Goal: Task Accomplishment & Management: Manage account settings

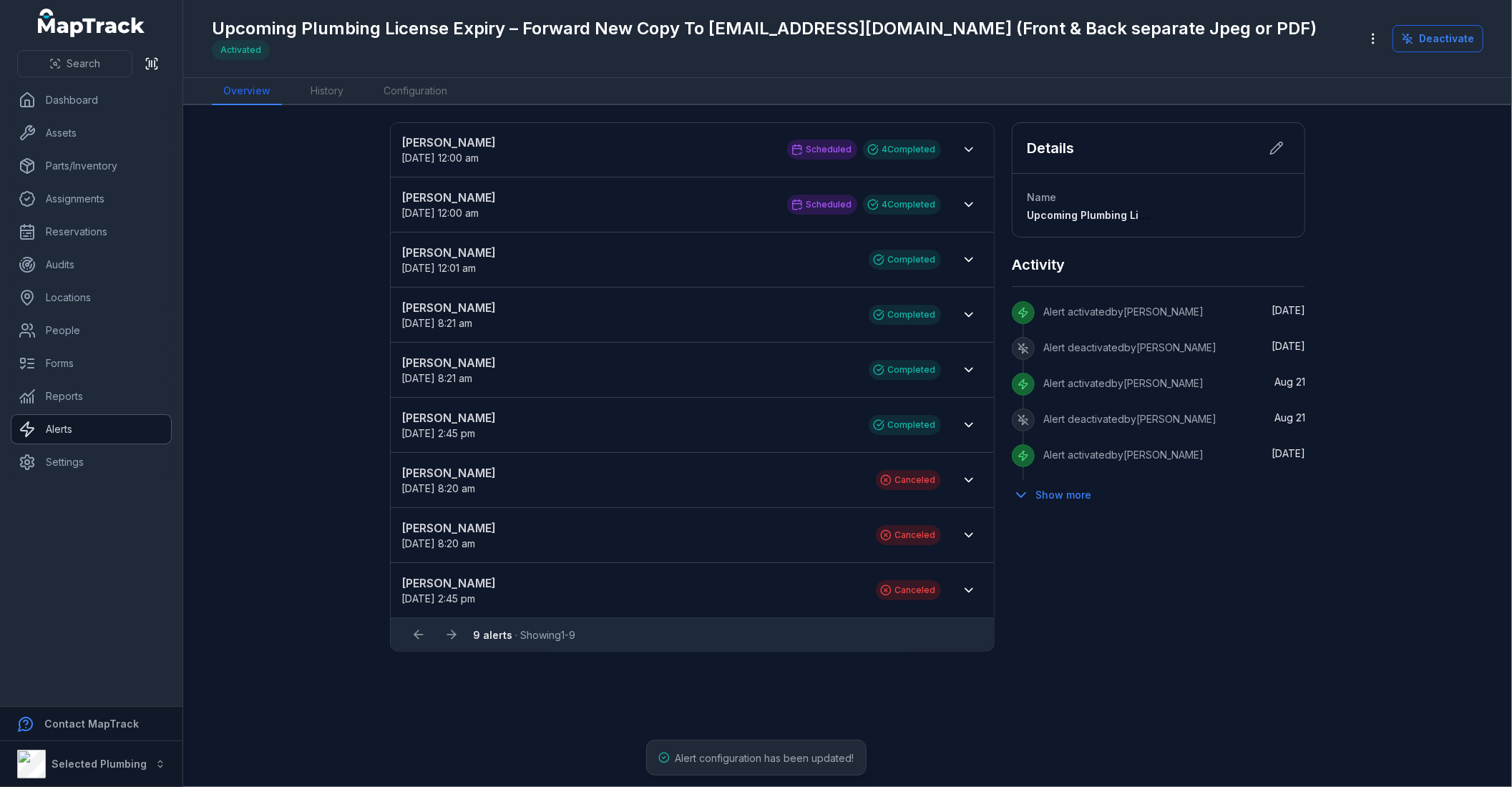
click at [108, 422] on link "Alerts" at bounding box center [91, 429] width 160 height 29
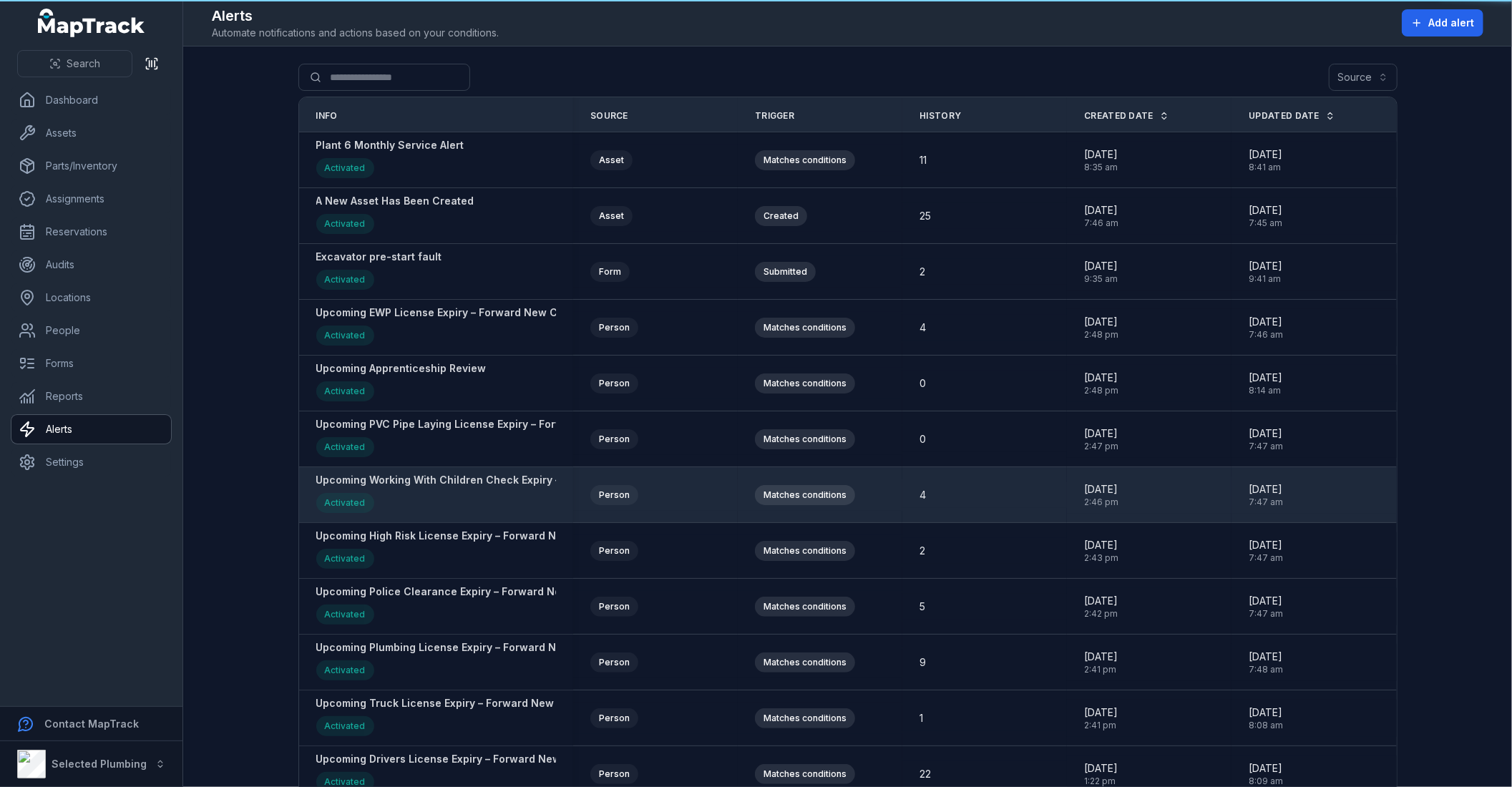
scroll to position [240, 0]
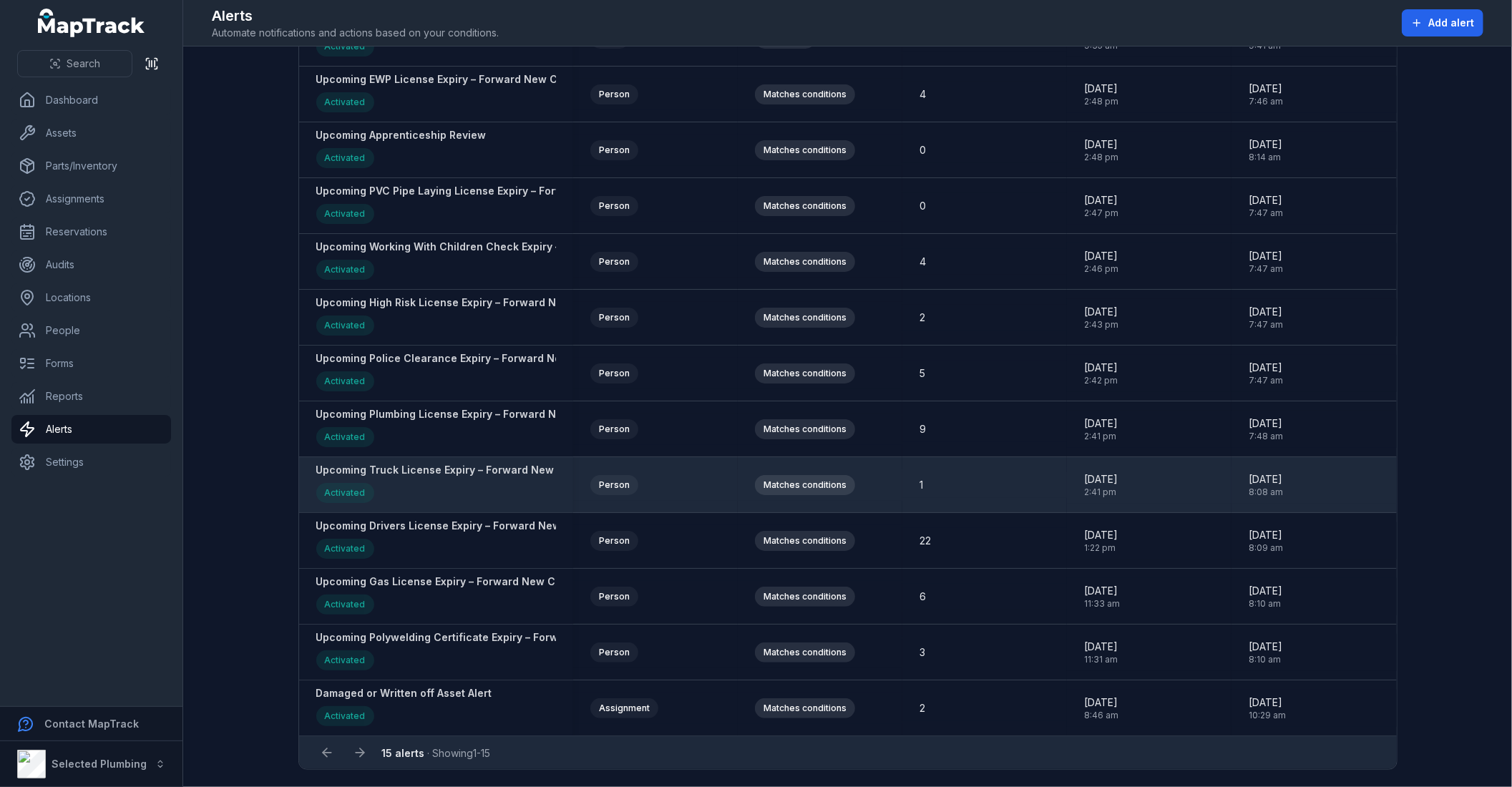
click at [442, 467] on strong "Upcoming Truck License Expiry – Forward New Copy To [EMAIL_ADDRESS][DOMAIN_NAME…" at bounding box center [639, 469] width 646 height 14
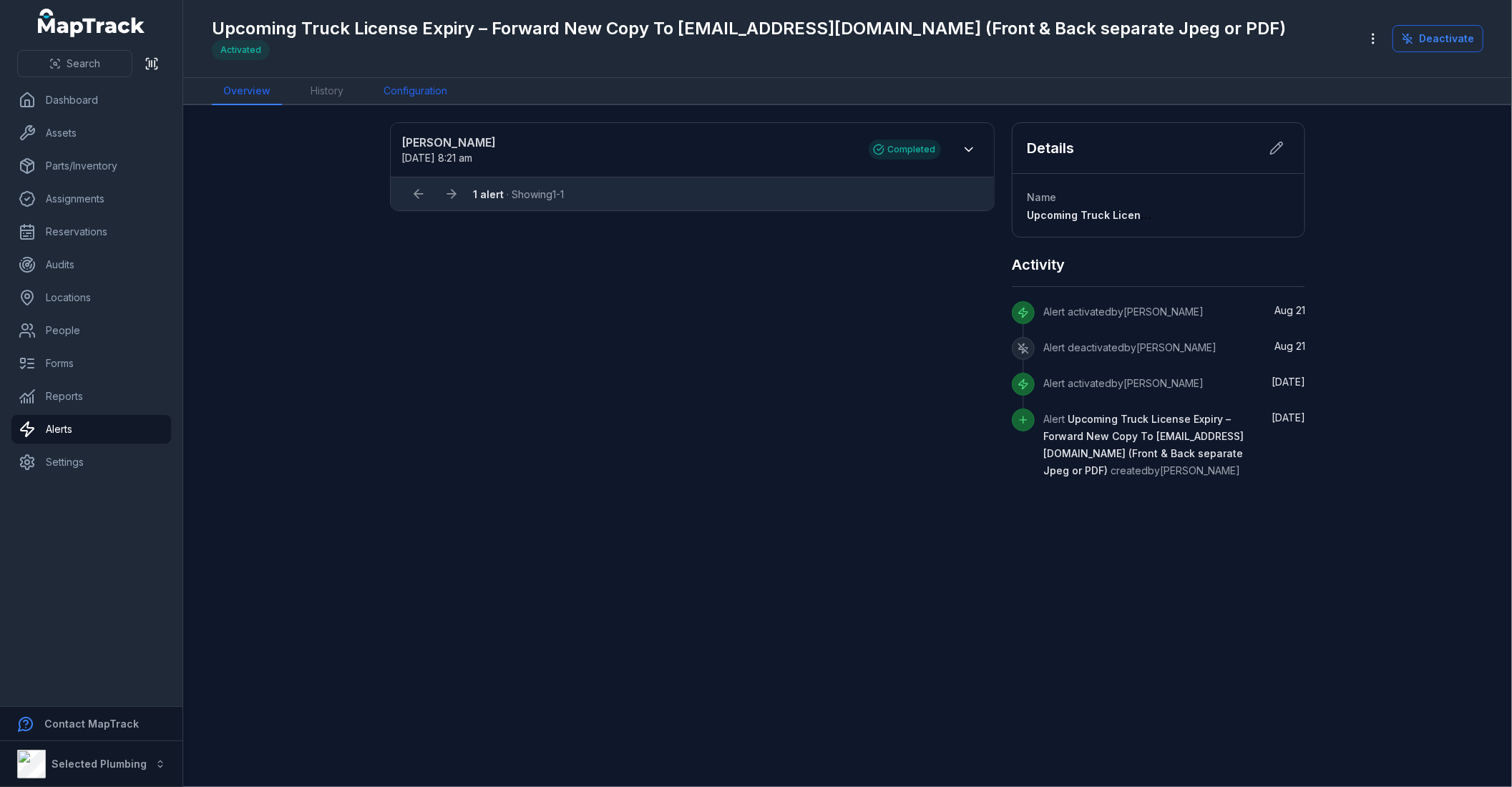
click at [404, 84] on link "Configuration" at bounding box center [415, 91] width 87 height 27
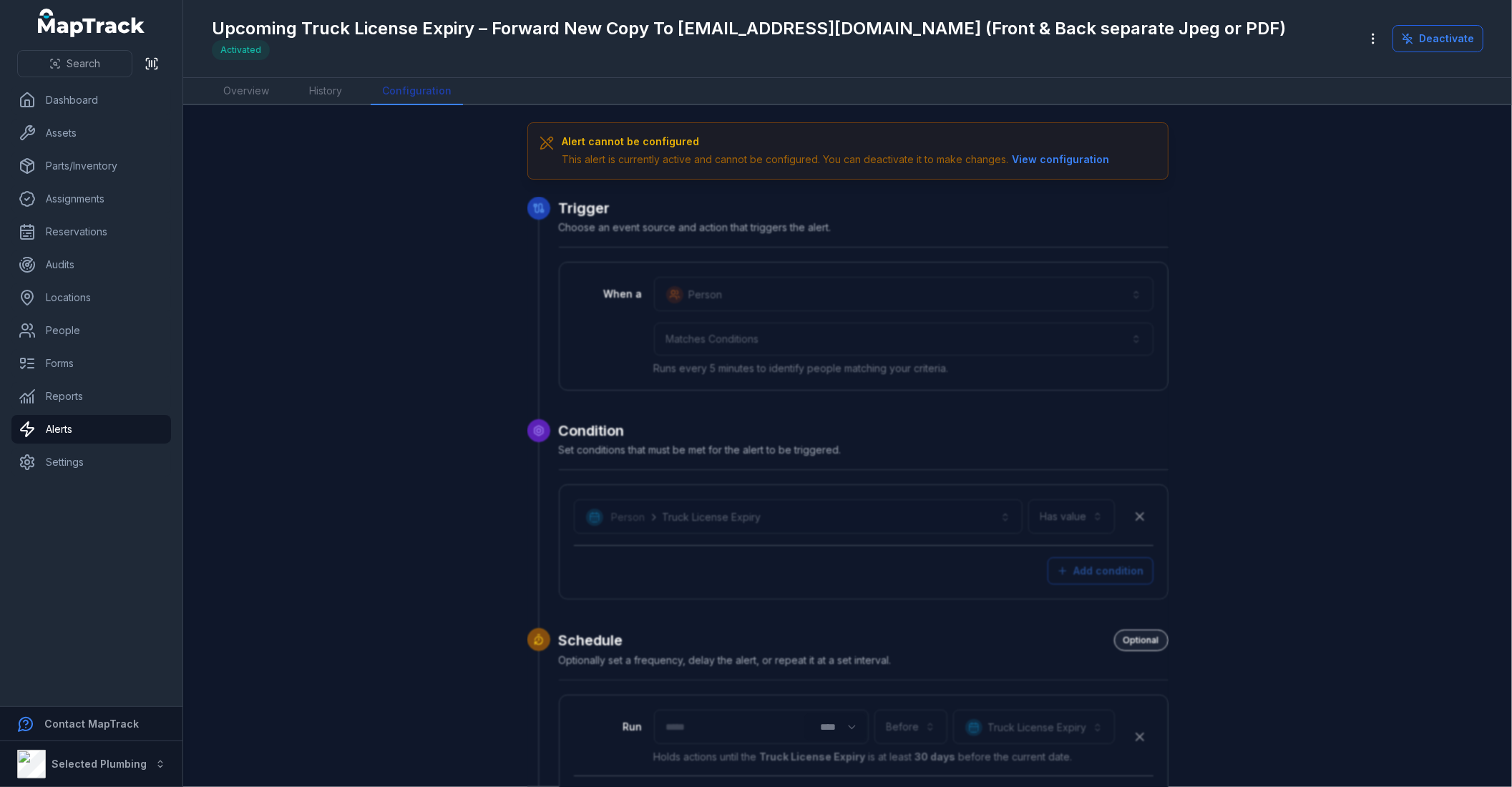
scroll to position [442, 0]
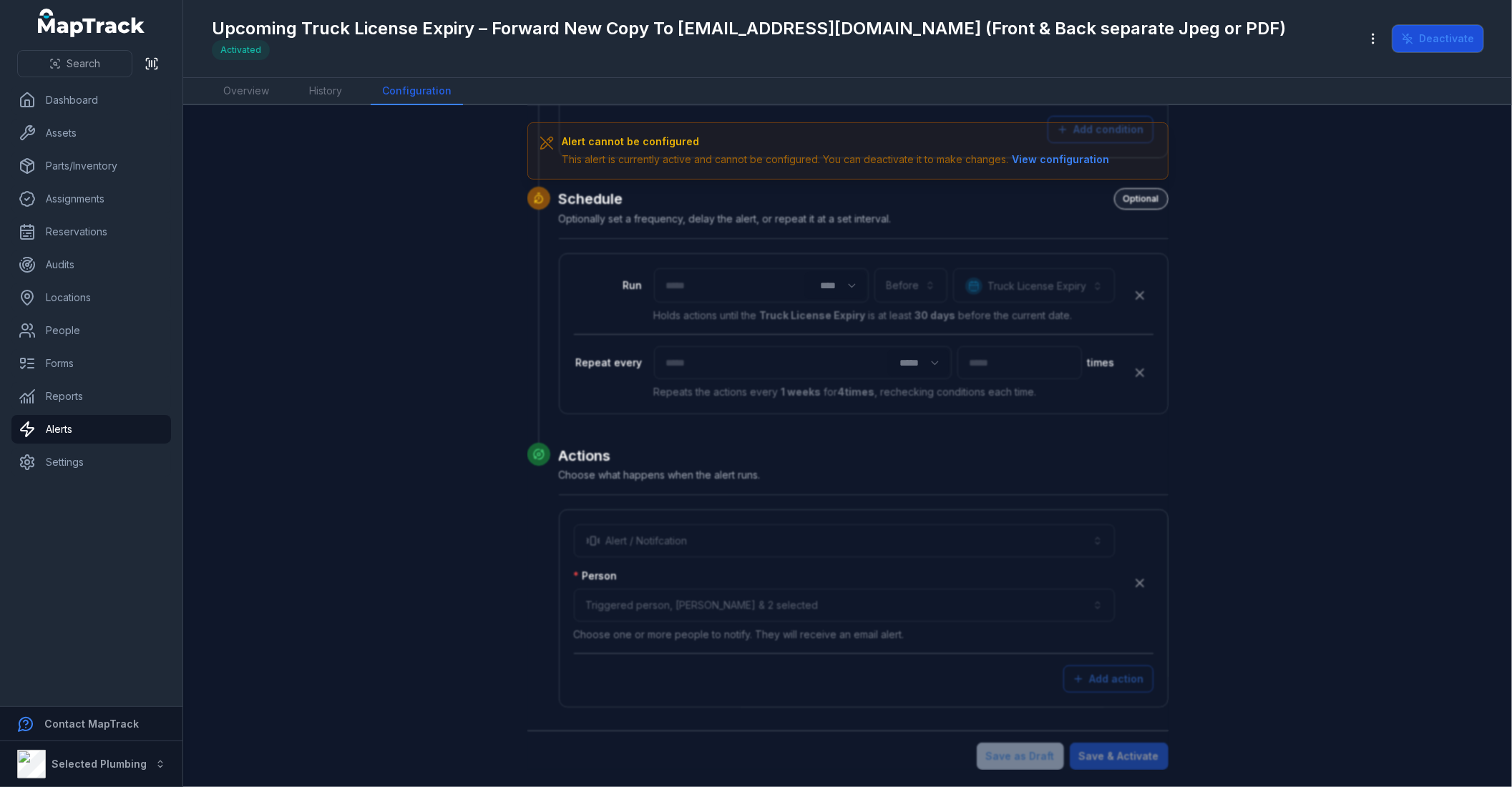
click at [1474, 34] on button "Deactivate" at bounding box center [1438, 38] width 91 height 27
